Goal: Task Accomplishment & Management: Manage account settings

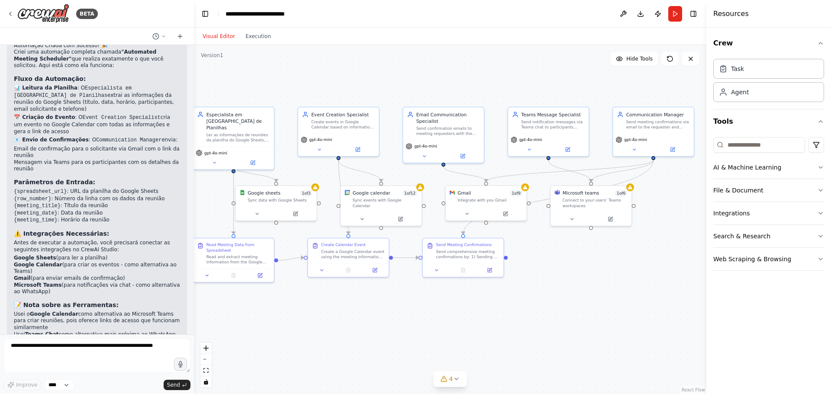
drag, startPoint x: 476, startPoint y: 322, endPoint x: 411, endPoint y: 299, distance: 68.7
click at [411, 299] on div ".deletable-edge-delete-btn { width: 20px; height: 20px; border: 0px solid #ffff…" at bounding box center [450, 219] width 513 height 349
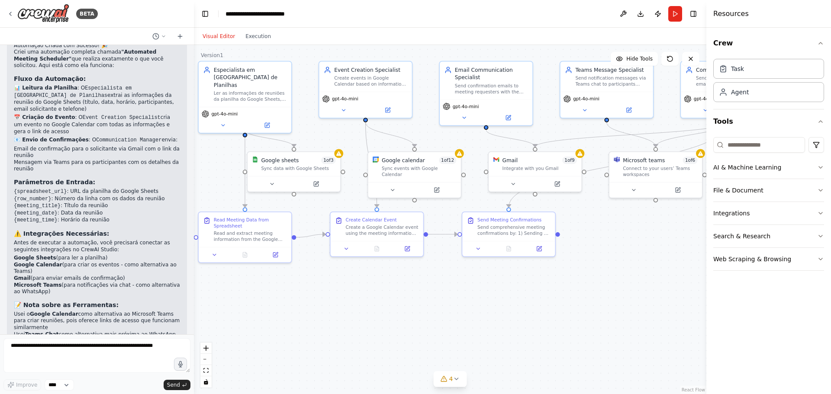
drag, startPoint x: 349, startPoint y: 331, endPoint x: 395, endPoint y: 328, distance: 46.0
click at [395, 328] on div ".deletable-edge-delete-btn { width: 20px; height: 20px; border: 0px solid #ffff…" at bounding box center [450, 219] width 513 height 349
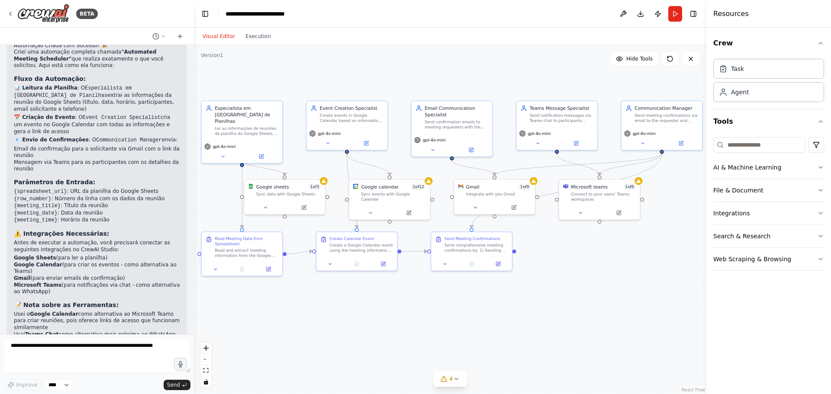
drag, startPoint x: 450, startPoint y: 319, endPoint x: 429, endPoint y: 325, distance: 21.9
click at [429, 325] on div ".deletable-edge-delete-btn { width: 20px; height: 20px; border: 0px solid #ffff…" at bounding box center [450, 219] width 513 height 349
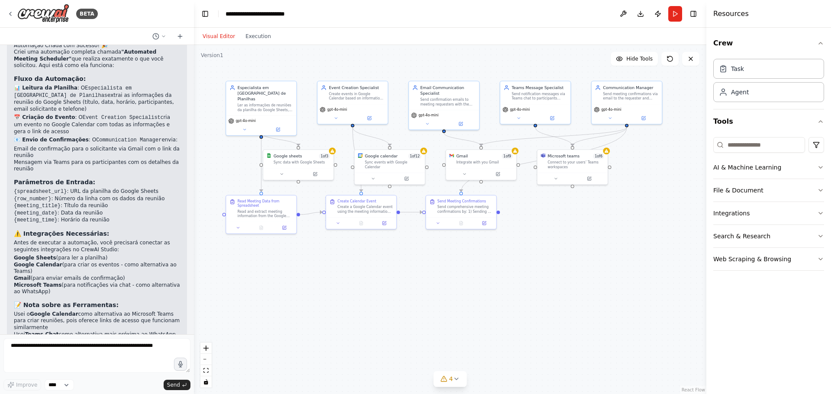
drag, startPoint x: 429, startPoint y: 325, endPoint x: 424, endPoint y: 268, distance: 57.4
click at [424, 270] on div ".deletable-edge-delete-btn { width: 20px; height: 20px; border: 0px solid #ffff…" at bounding box center [450, 219] width 513 height 349
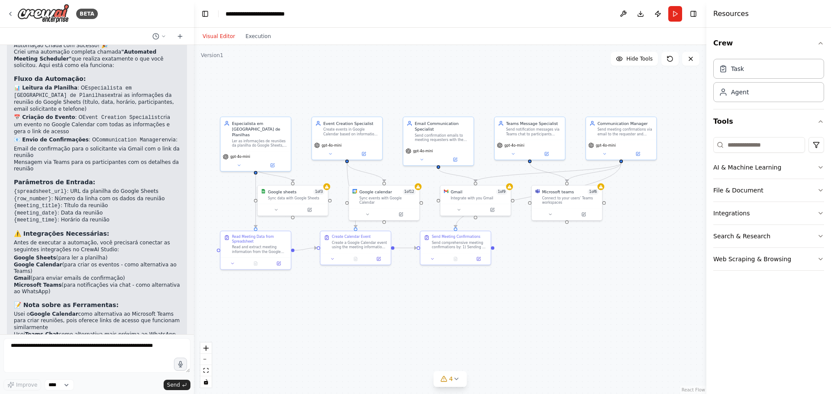
drag, startPoint x: 439, startPoint y: 292, endPoint x: 427, endPoint y: 332, distance: 41.1
click at [427, 332] on div ".deletable-edge-delete-btn { width: 20px; height: 20px; border: 0px solid #ffff…" at bounding box center [450, 219] width 513 height 349
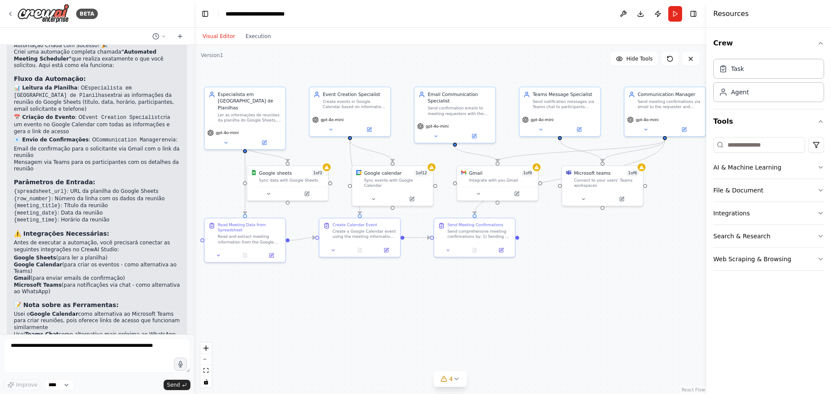
drag, startPoint x: 468, startPoint y: 302, endPoint x: 486, endPoint y: 300, distance: 17.4
click at [486, 300] on div ".deletable-edge-delete-btn { width: 20px; height: 20px; border: 0px solid #ffff…" at bounding box center [450, 219] width 513 height 349
click at [52, 11] on img at bounding box center [43, 13] width 52 height 19
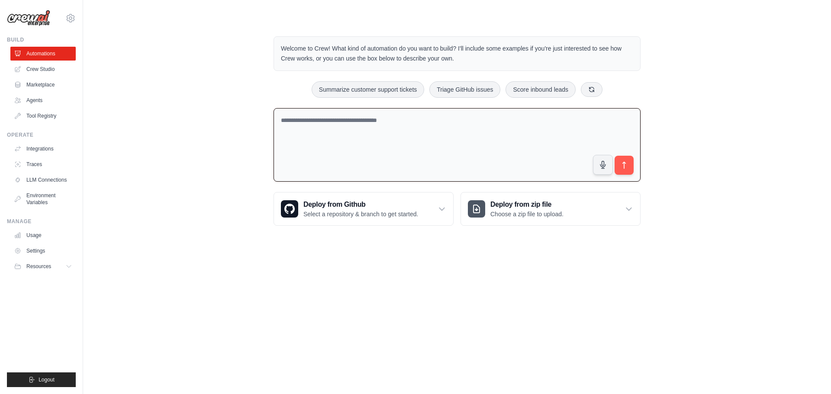
click at [354, 149] on textarea at bounding box center [457, 145] width 367 height 74
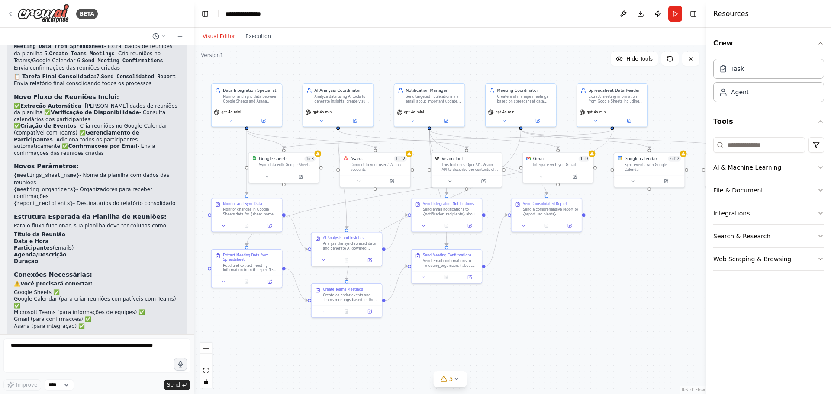
drag, startPoint x: 603, startPoint y: 320, endPoint x: 542, endPoint y: 309, distance: 62.1
click at [545, 310] on div ".deletable-edge-delete-btn { width: 20px; height: 20px; border: 0px solid #ffff…" at bounding box center [450, 219] width 513 height 349
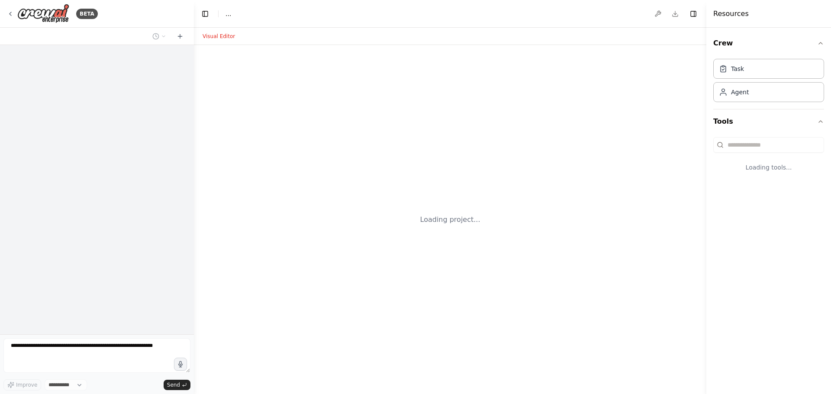
select select "****"
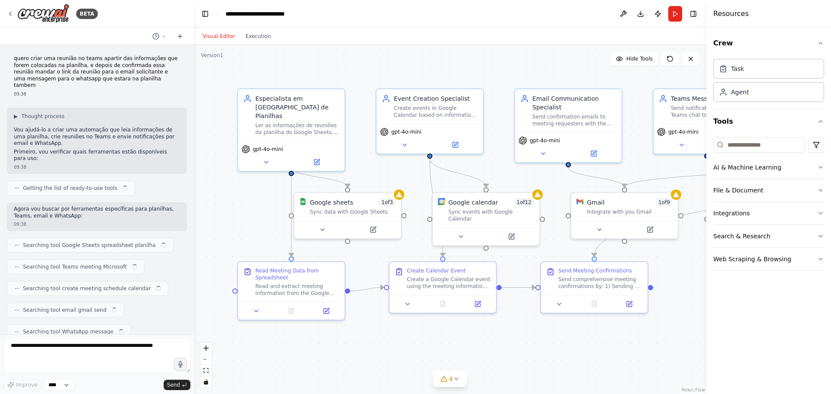
scroll to position [1137, 0]
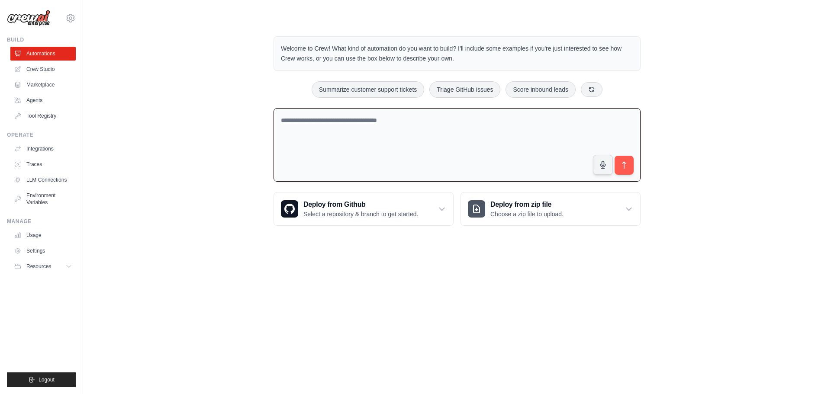
click at [329, 117] on textarea at bounding box center [457, 145] width 367 height 74
click at [401, 162] on textarea "**********" at bounding box center [457, 145] width 367 height 74
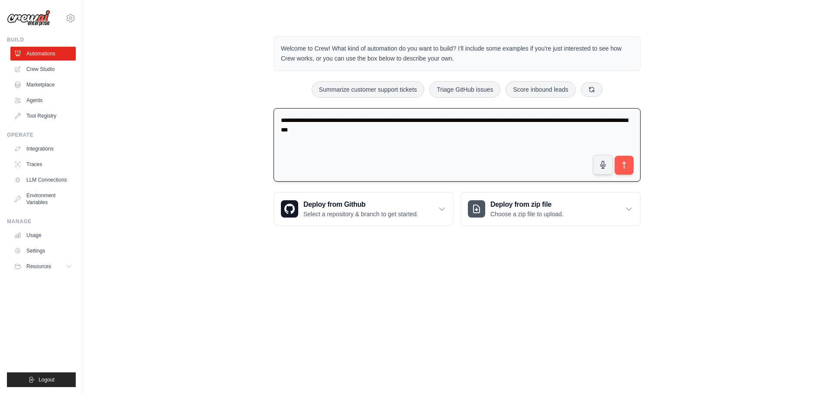
type textarea "**********"
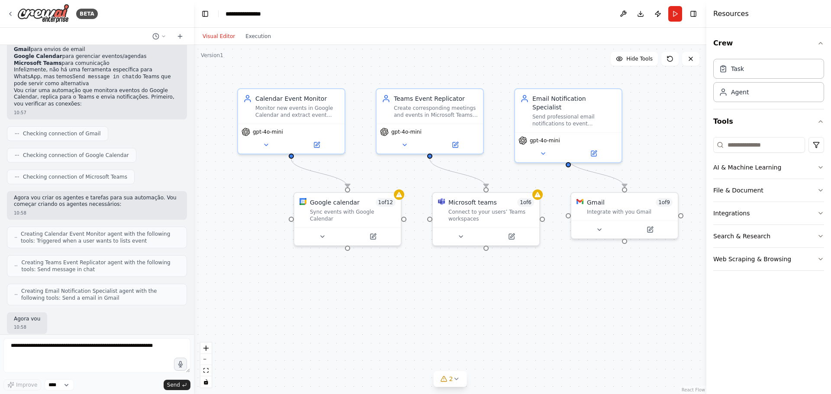
scroll to position [433, 0]
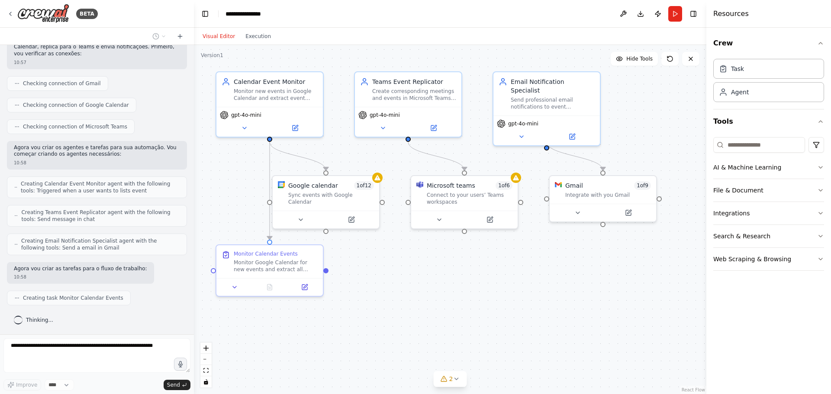
drag, startPoint x: 609, startPoint y: 334, endPoint x: 587, endPoint y: 317, distance: 27.4
click at [587, 317] on div ".deletable-edge-delete-btn { width: 20px; height: 20px; border: 0px solid #ffff…" at bounding box center [450, 219] width 513 height 349
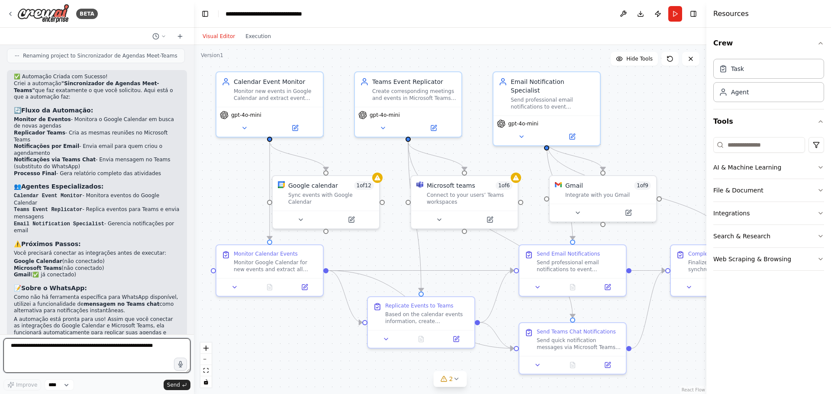
scroll to position [933, 0]
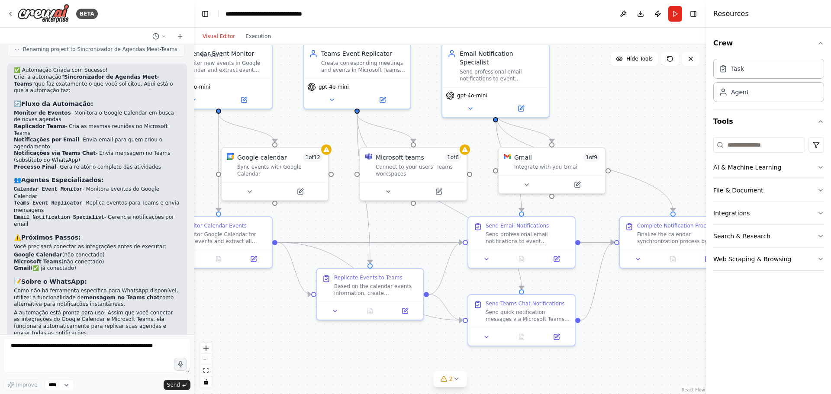
drag, startPoint x: 672, startPoint y: 345, endPoint x: 621, endPoint y: 317, distance: 58.3
click at [621, 317] on div ".deletable-edge-delete-btn { width: 20px; height: 20px; border: 0px solid #ffff…" at bounding box center [450, 219] width 513 height 349
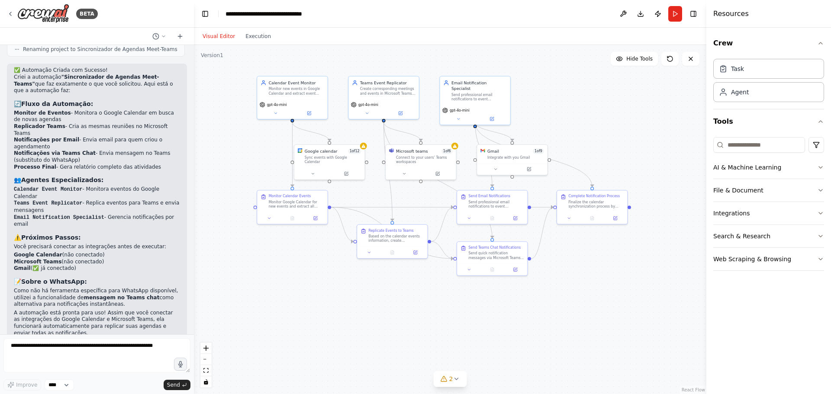
drag, startPoint x: 619, startPoint y: 333, endPoint x: 552, endPoint y: 265, distance: 95.2
click at [552, 267] on div ".deletable-edge-delete-btn { width: 20px; height: 20px; border: 0px solid #ffff…" at bounding box center [450, 219] width 513 height 349
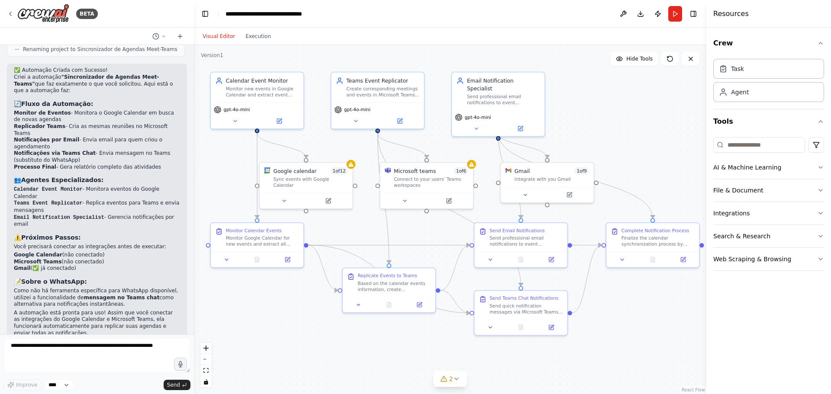
drag, startPoint x: 571, startPoint y: 283, endPoint x: 622, endPoint y: 344, distance: 79.3
click at [622, 343] on div ".deletable-edge-delete-btn { width: 20px; height: 20px; border: 0px solid #ffff…" at bounding box center [450, 219] width 513 height 349
click at [284, 184] on div "Google calendar 1 of 12 Sync events with Google Calendar" at bounding box center [310, 177] width 93 height 30
click at [336, 196] on button at bounding box center [332, 200] width 42 height 9
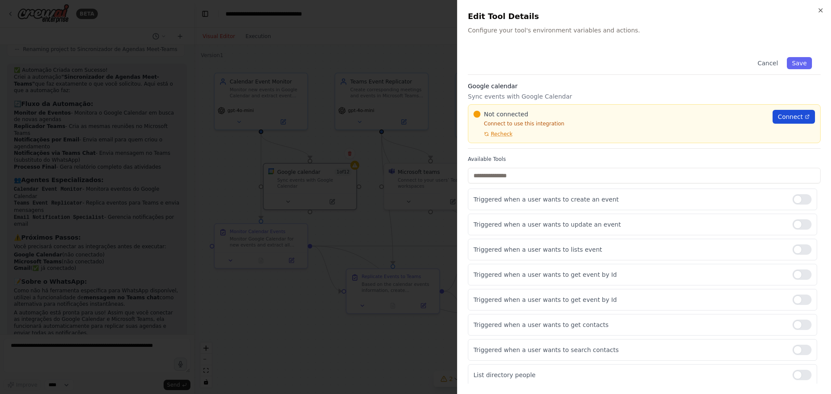
click at [797, 112] on link "Connect" at bounding box center [794, 117] width 42 height 14
click at [315, 318] on div at bounding box center [415, 197] width 831 height 394
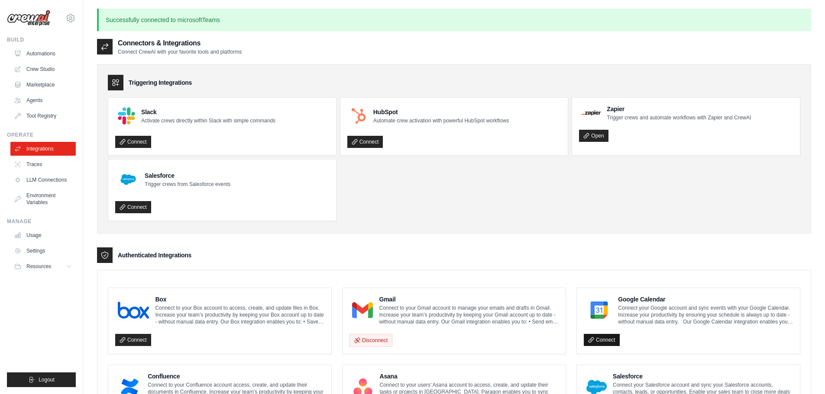
click at [599, 345] on link "Connect" at bounding box center [602, 340] width 36 height 12
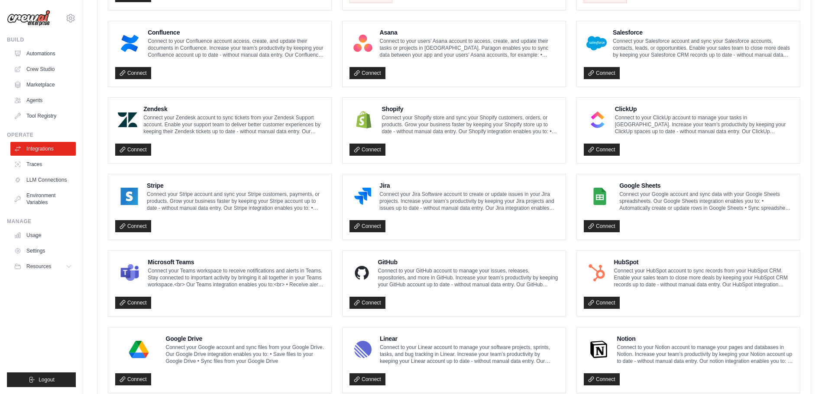
scroll to position [346, 0]
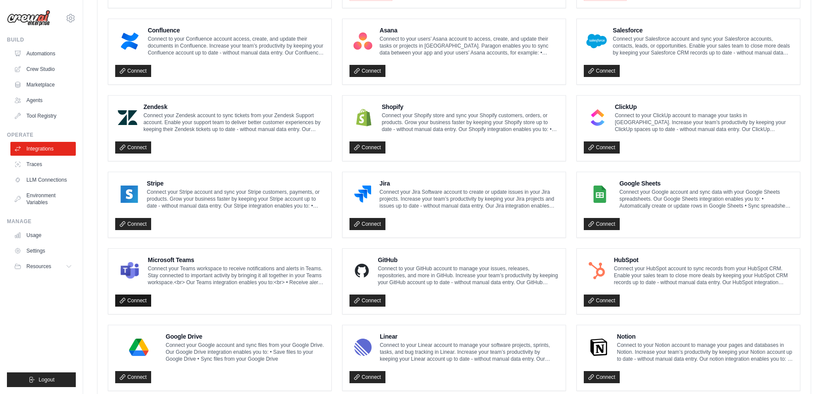
click at [135, 302] on link "Connect" at bounding box center [133, 301] width 36 height 12
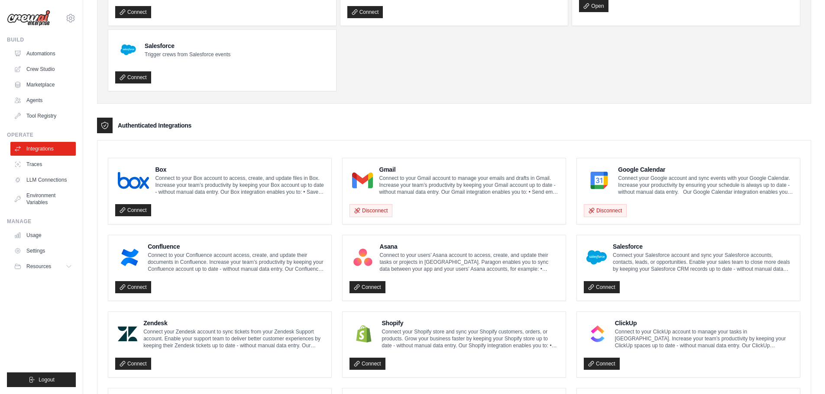
scroll to position [0, 0]
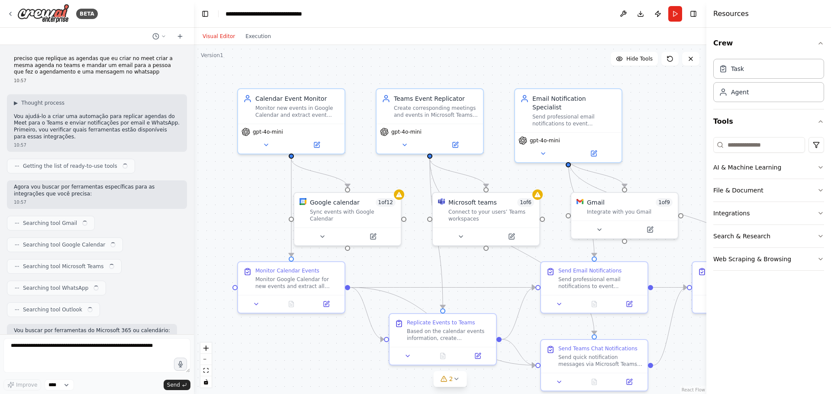
scroll to position [644, 0]
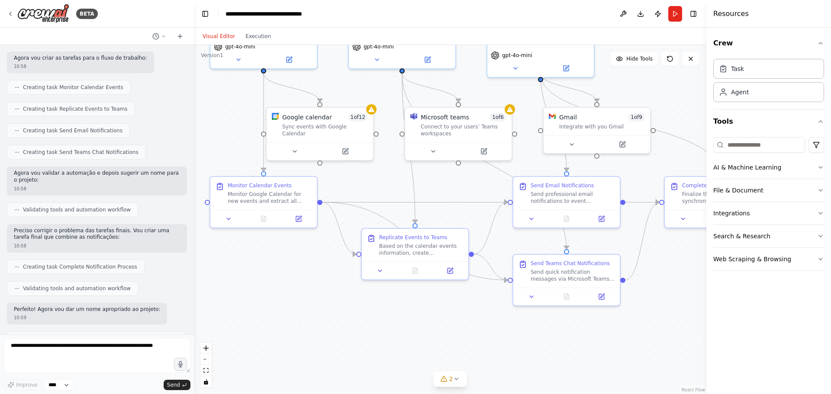
drag, startPoint x: 335, startPoint y: 364, endPoint x: 307, endPoint y: 279, distance: 89.7
click at [307, 279] on div ".deletable-edge-delete-btn { width: 20px; height: 20px; border: 0px solid #ffff…" at bounding box center [450, 219] width 513 height 349
click at [373, 110] on icon at bounding box center [371, 107] width 6 height 5
click at [343, 126] on div "Sync events with Google Calendar" at bounding box center [325, 129] width 86 height 14
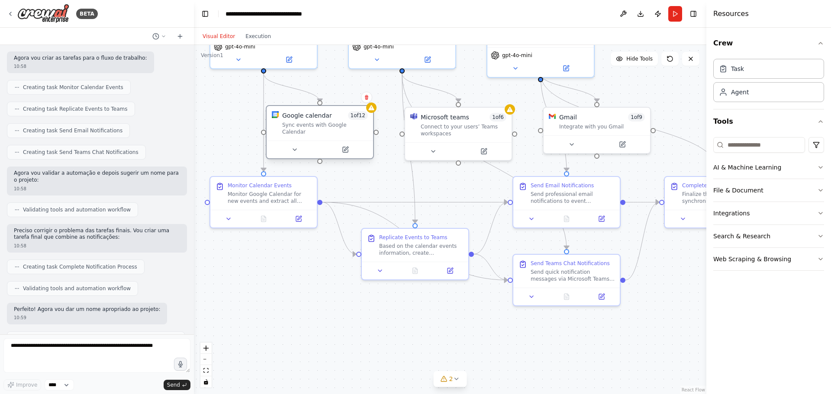
click at [343, 126] on div "Sync events with Google Calendar" at bounding box center [325, 129] width 86 height 14
click at [347, 150] on div at bounding box center [320, 150] width 106 height 18
click at [348, 146] on icon at bounding box center [345, 149] width 7 height 7
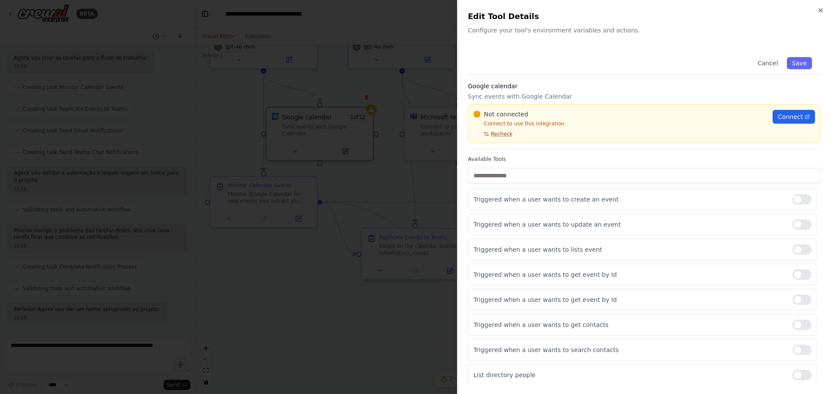
click at [506, 135] on span "Recheck" at bounding box center [502, 134] width 22 height 7
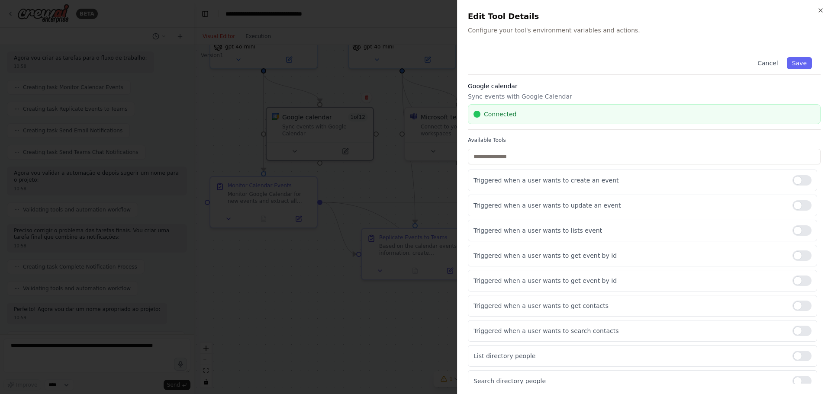
click at [312, 292] on div at bounding box center [415, 197] width 831 height 394
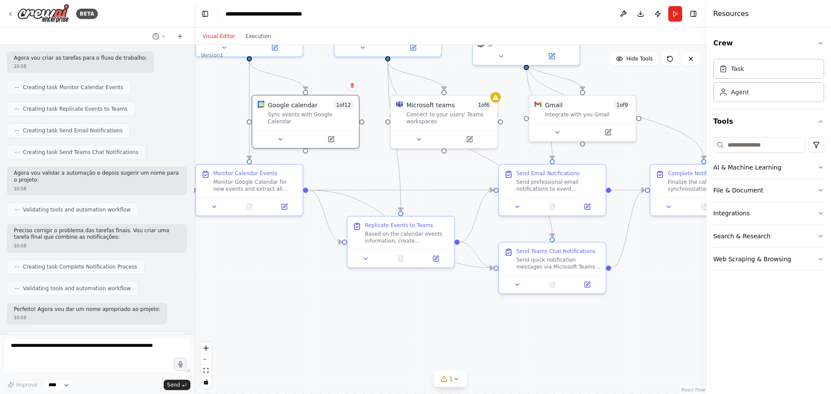
drag, startPoint x: 488, startPoint y: 373, endPoint x: 467, endPoint y: 358, distance: 25.7
click at [467, 358] on div ".deletable-edge-delete-btn { width: 20px; height: 20px; border: 0px solid #ffff…" at bounding box center [450, 219] width 513 height 349
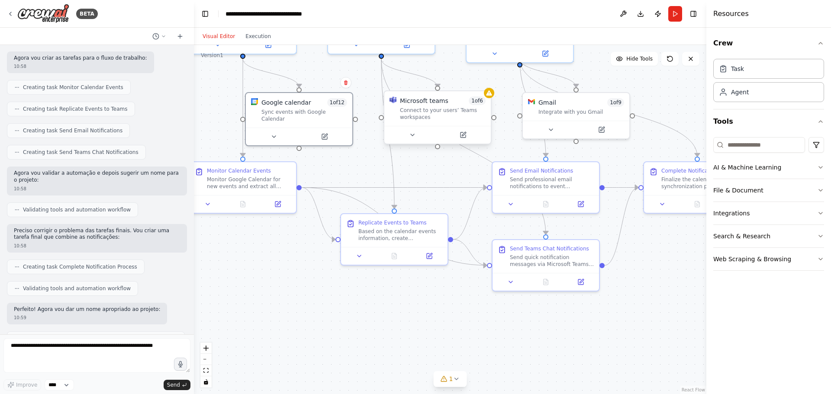
click at [431, 113] on div "Connect to your users’ Teams workspaces" at bounding box center [443, 114] width 86 height 14
click at [433, 113] on div "Connect to your users’ Teams workspaces" at bounding box center [443, 114] width 86 height 14
click at [467, 106] on div "Microsoft teams 1 of 6 Connect to your users’ Teams workspaces" at bounding box center [443, 109] width 86 height 24
click at [455, 110] on div "Connect to your users’ Teams workspaces" at bounding box center [443, 114] width 86 height 14
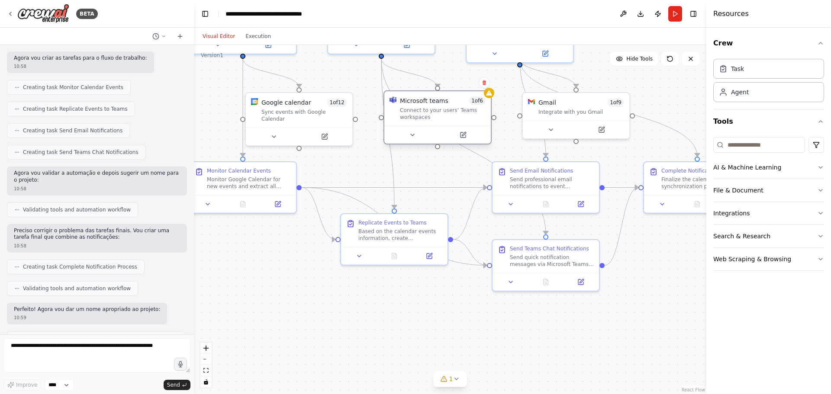
click at [455, 110] on div "Connect to your users’ Teams workspaces" at bounding box center [443, 114] width 86 height 14
click at [468, 135] on button at bounding box center [463, 135] width 49 height 10
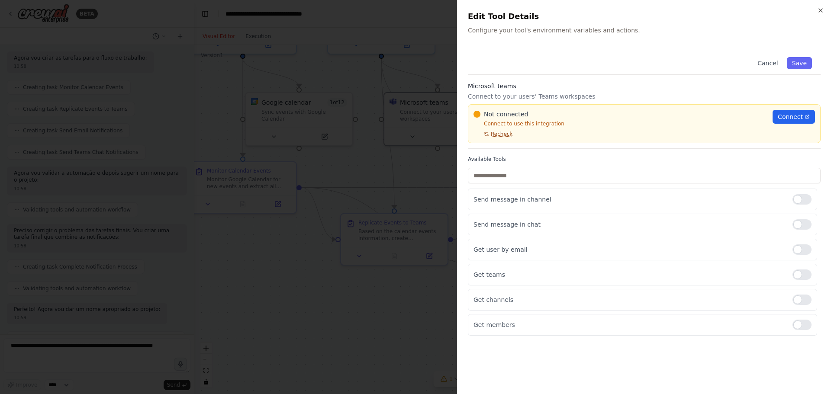
click at [494, 134] on span "Recheck" at bounding box center [502, 134] width 22 height 7
click at [502, 135] on span "Recheck" at bounding box center [502, 134] width 22 height 7
click at [290, 272] on div at bounding box center [415, 197] width 831 height 394
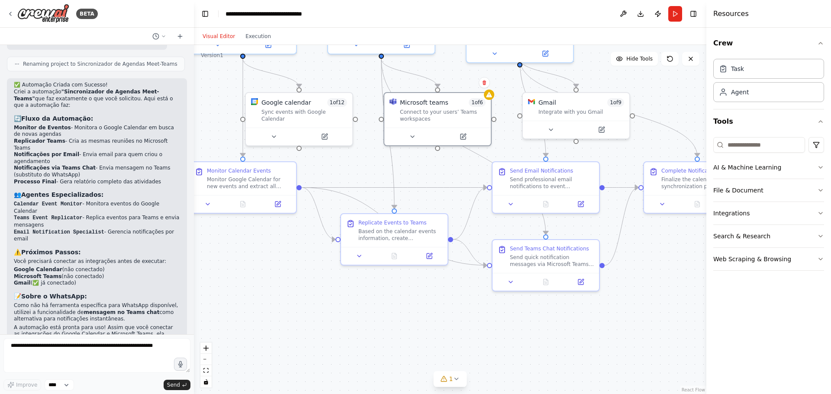
scroll to position [933, 0]
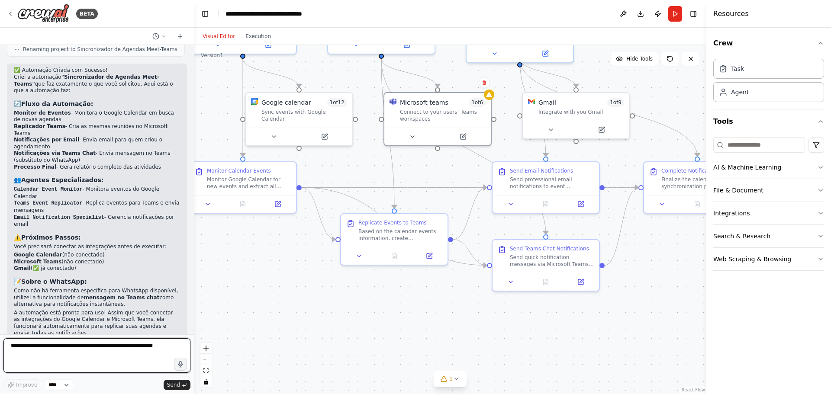
click at [85, 358] on textarea at bounding box center [96, 356] width 187 height 35
type textarea "**********"
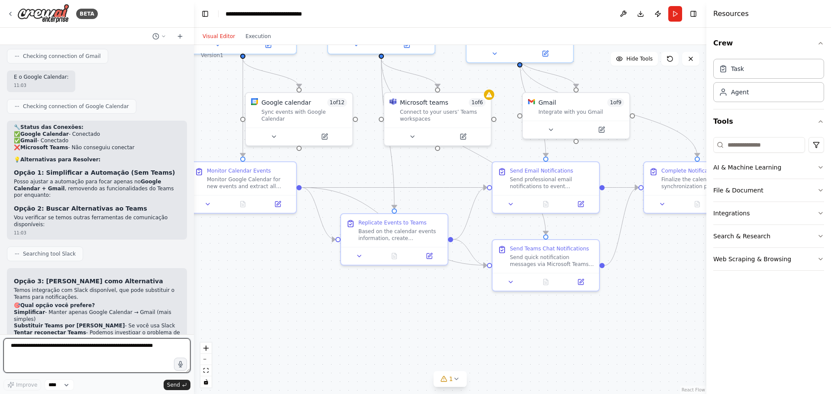
scroll to position [1384, 0]
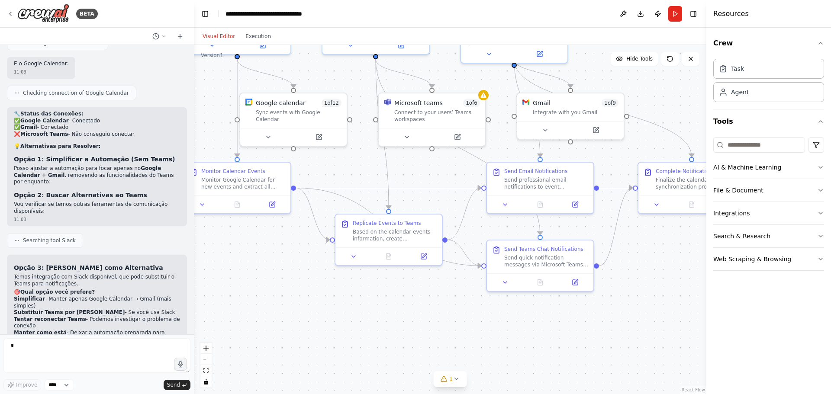
drag, startPoint x: 467, startPoint y: 326, endPoint x: 440, endPoint y: 329, distance: 27.5
click at [440, 329] on div ".deletable-edge-delete-btn { width: 20px; height: 20px; border: 0px solid #ffff…" at bounding box center [450, 219] width 513 height 349
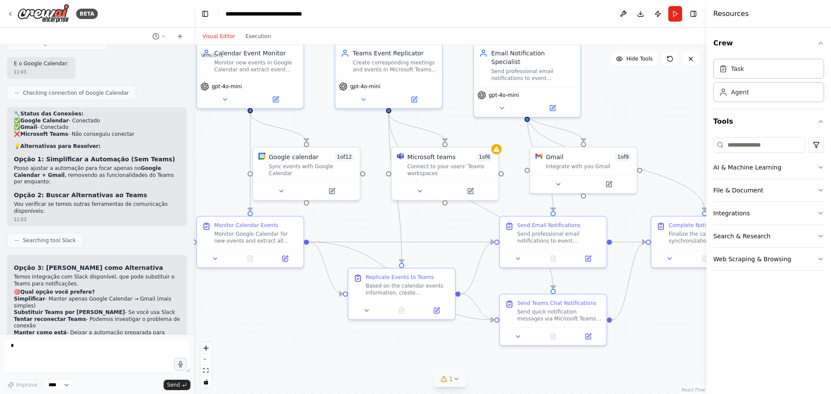
drag, startPoint x: 413, startPoint y: 329, endPoint x: 447, endPoint y: 379, distance: 61.4
click at [447, 379] on div "Version 1 Hide Tools .deletable-edge-delete-btn { width: 20px; height: 20px; bo…" at bounding box center [450, 219] width 513 height 349
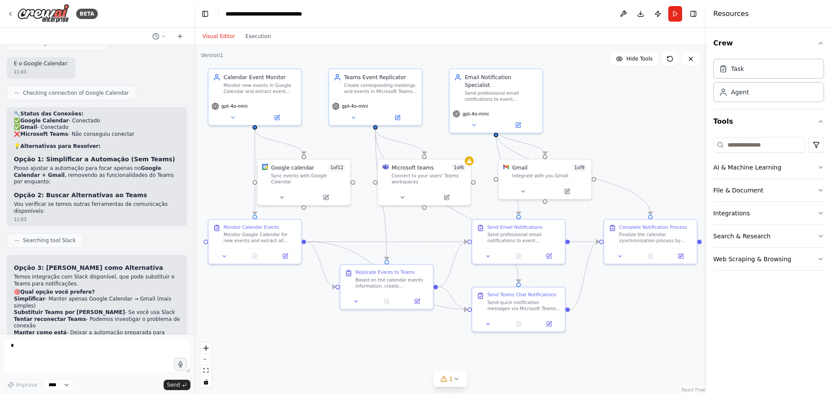
drag, startPoint x: 405, startPoint y: 348, endPoint x: 389, endPoint y: 333, distance: 21.8
click at [389, 333] on div ".deletable-edge-delete-btn { width: 20px; height: 20px; border: 0px solid #ffff…" at bounding box center [450, 219] width 513 height 349
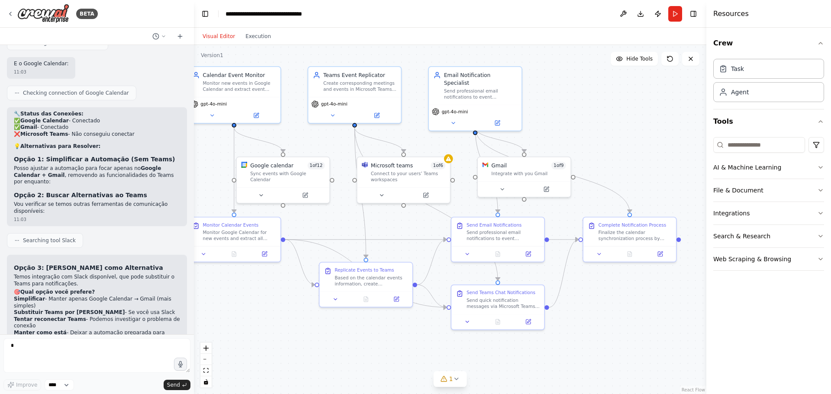
drag, startPoint x: 407, startPoint y: 345, endPoint x: 389, endPoint y: 343, distance: 18.7
click at [389, 343] on div ".deletable-edge-delete-btn { width: 20px; height: 20px; border: 0px solid #ffff…" at bounding box center [450, 219] width 513 height 349
click at [404, 172] on div "Connect to your users’ Teams workspaces" at bounding box center [408, 175] width 74 height 12
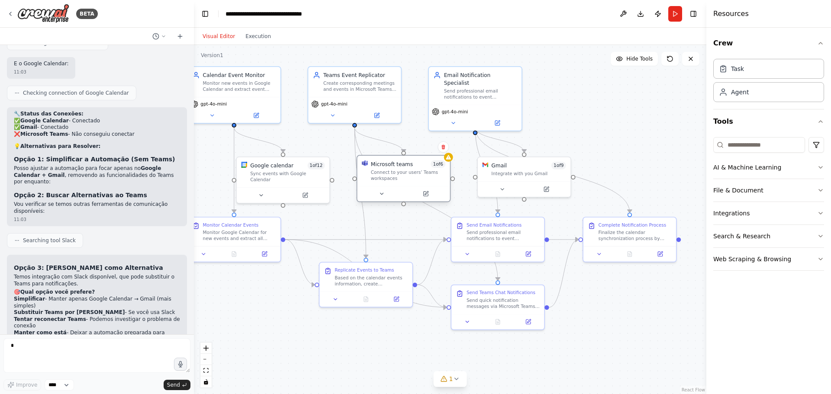
click at [404, 172] on div "Connect to your users’ Teams workspaces" at bounding box center [408, 175] width 74 height 12
click at [430, 194] on button at bounding box center [425, 194] width 42 height 9
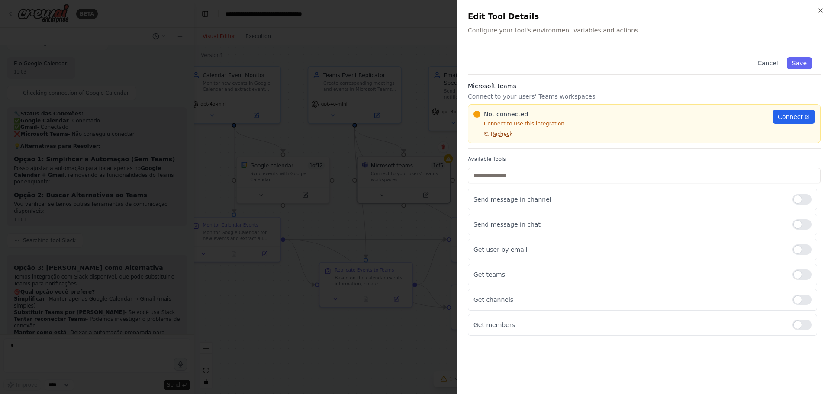
click at [503, 134] on span "Recheck" at bounding box center [502, 134] width 22 height 7
click at [799, 118] on span "Connect" at bounding box center [790, 117] width 25 height 9
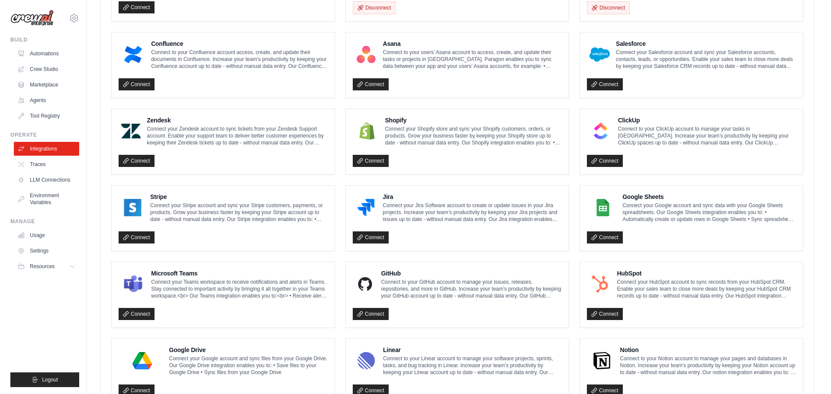
scroll to position [346, 0]
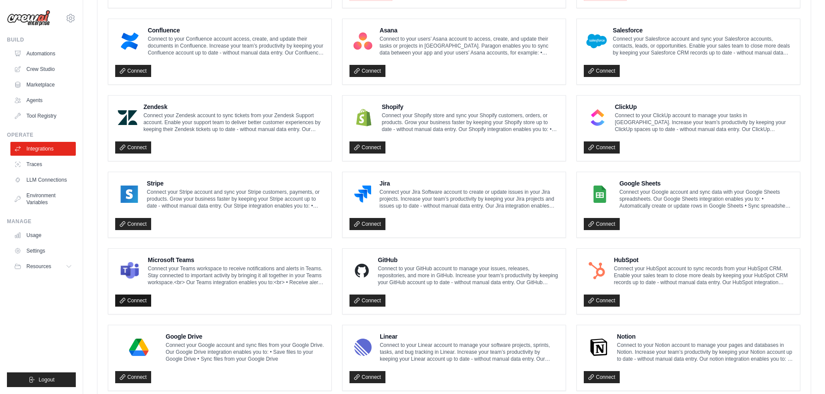
click at [146, 302] on link "Connect" at bounding box center [133, 301] width 36 height 12
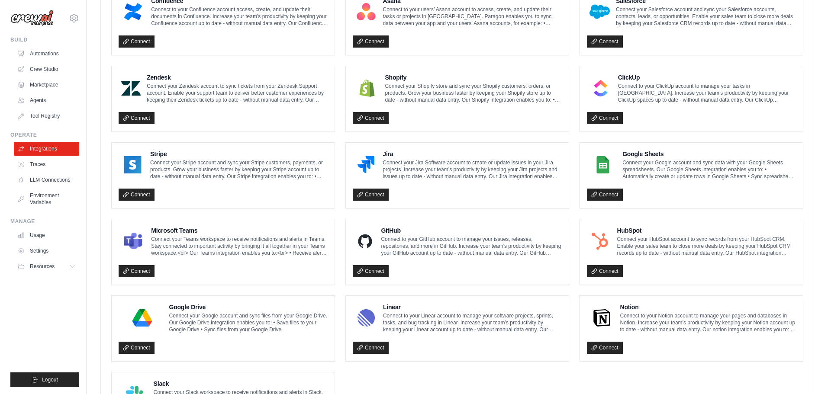
scroll to position [390, 0]
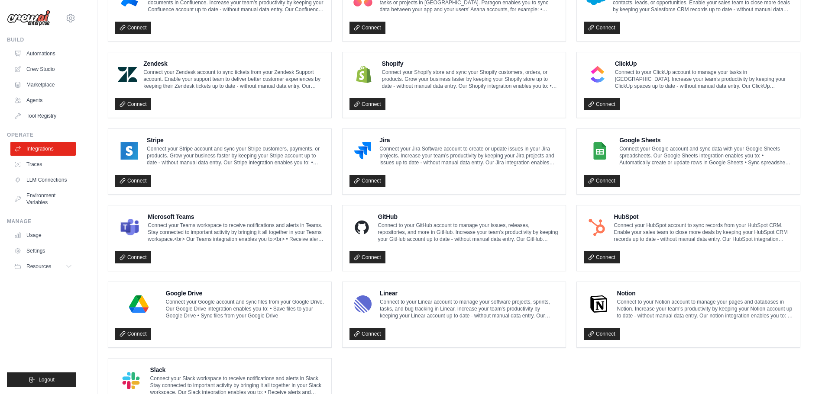
click at [157, 246] on div "Microsoft Teams Connect your Teams workspace to receive notifications and alert…" at bounding box center [219, 239] width 209 height 52
click at [148, 252] on link "Connect" at bounding box center [133, 258] width 36 height 12
click at [616, 182] on link "Connect" at bounding box center [602, 181] width 36 height 12
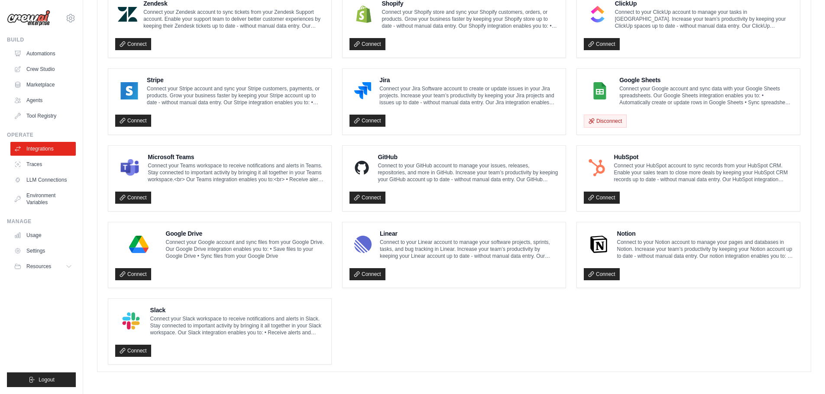
scroll to position [450, 0]
click at [172, 175] on p "Connect your Teams workspace to receive notifications and alerts in Teams. Stay…" at bounding box center [236, 172] width 177 height 21
click at [132, 203] on link "Connect" at bounding box center [133, 197] width 36 height 12
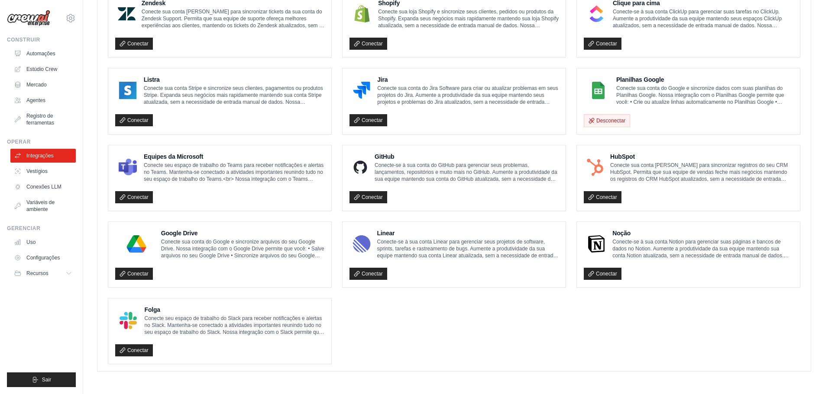
click at [471, 330] on ul "Caixa Conecte-se à sua conta do Box para acessar, criar e atualizar arquivos no…" at bounding box center [454, 101] width 692 height 527
